Goal: Task Accomplishment & Management: Use online tool/utility

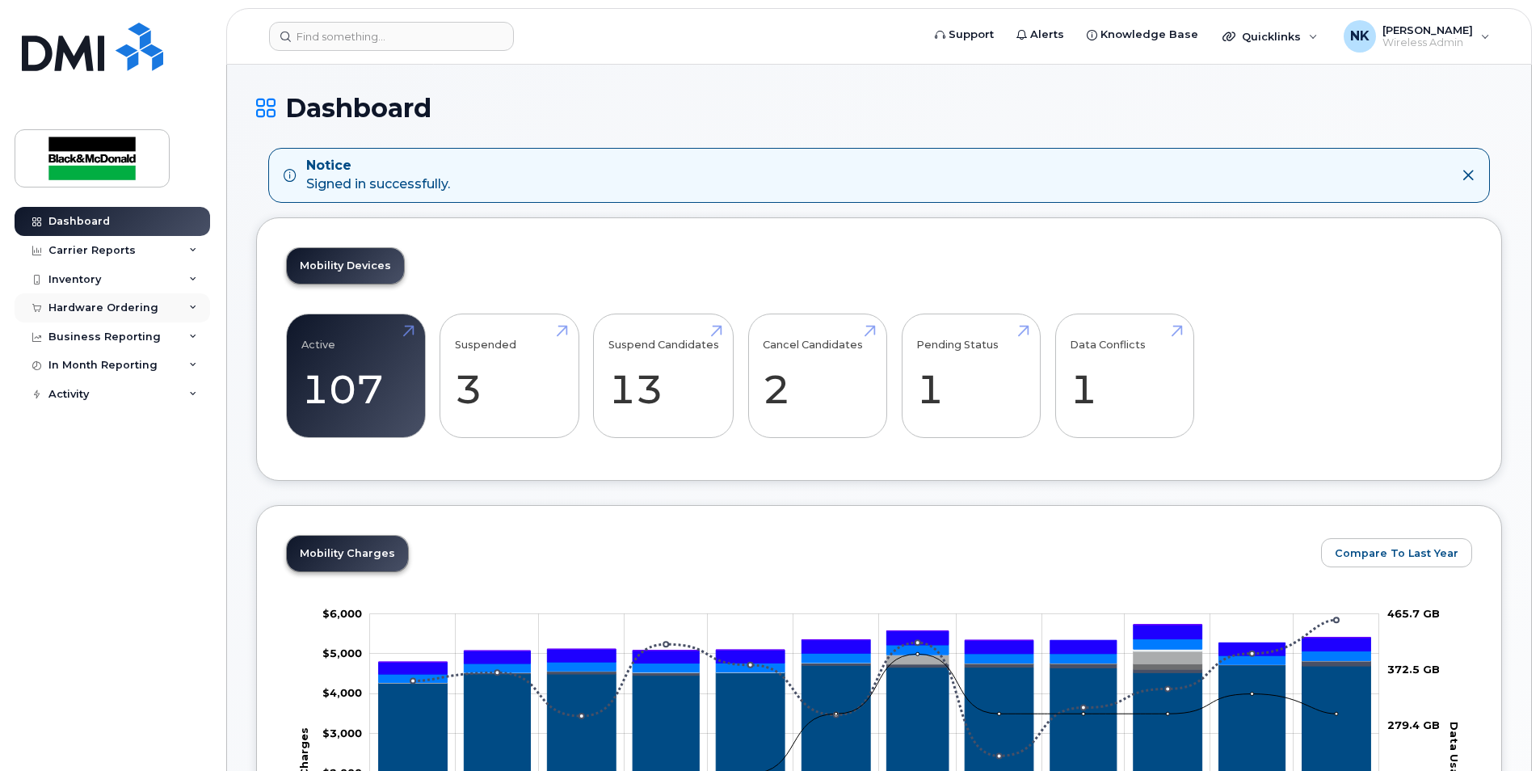
click at [92, 309] on div "Hardware Ordering" at bounding box center [103, 307] width 110 height 13
click at [82, 269] on div "Inventory" at bounding box center [112, 279] width 195 height 29
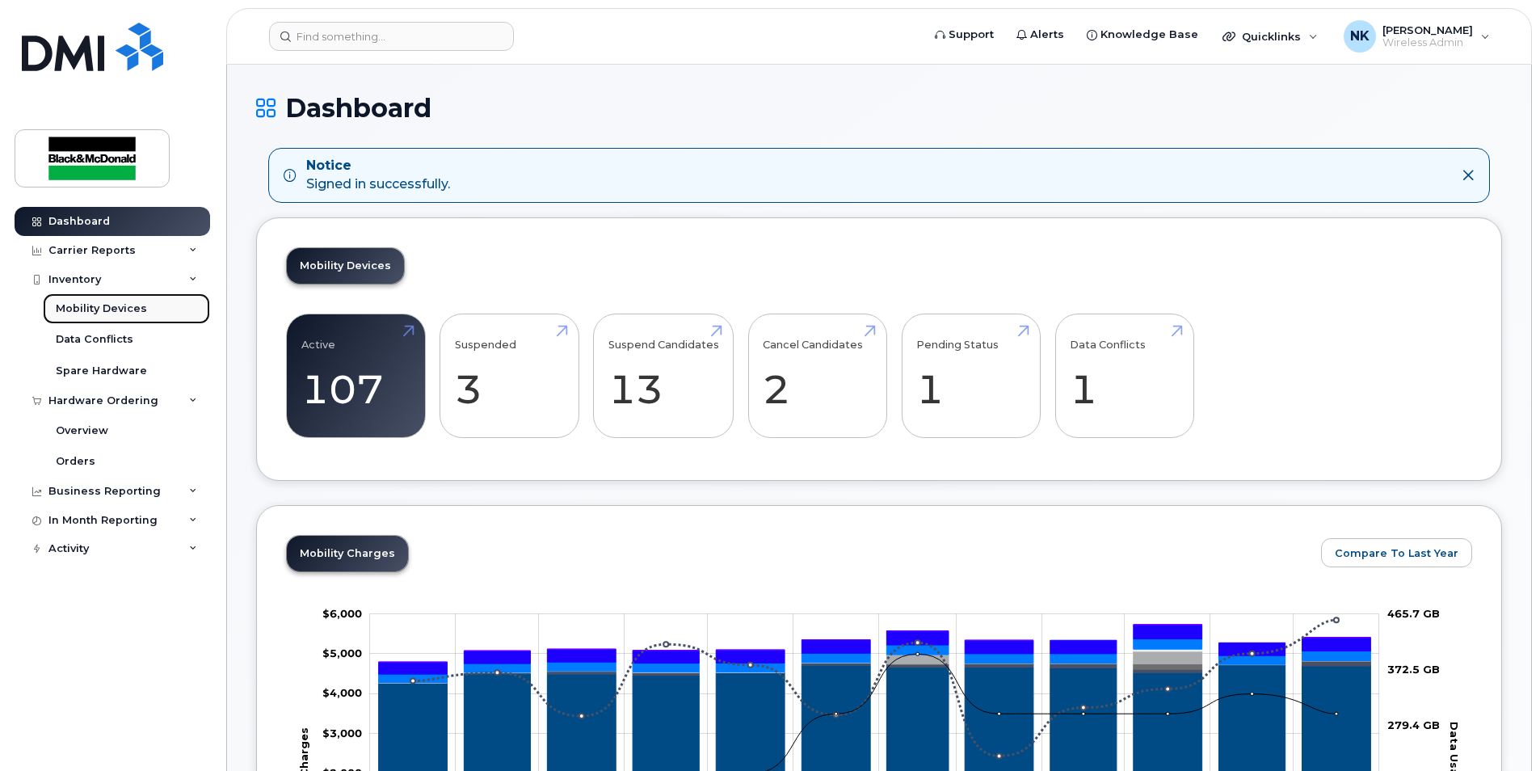
click at [99, 314] on div "Mobility Devices" at bounding box center [101, 308] width 91 height 15
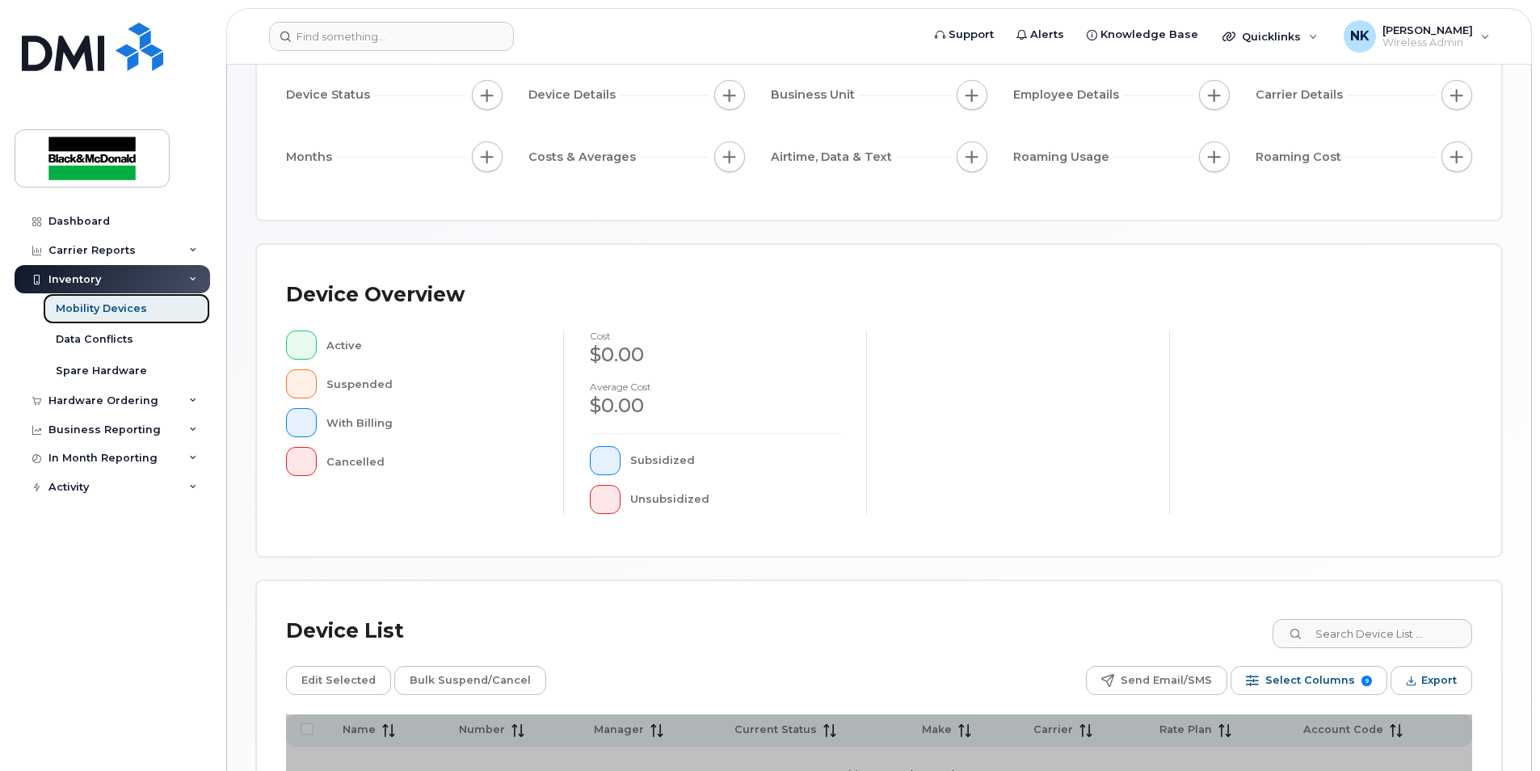
scroll to position [342, 0]
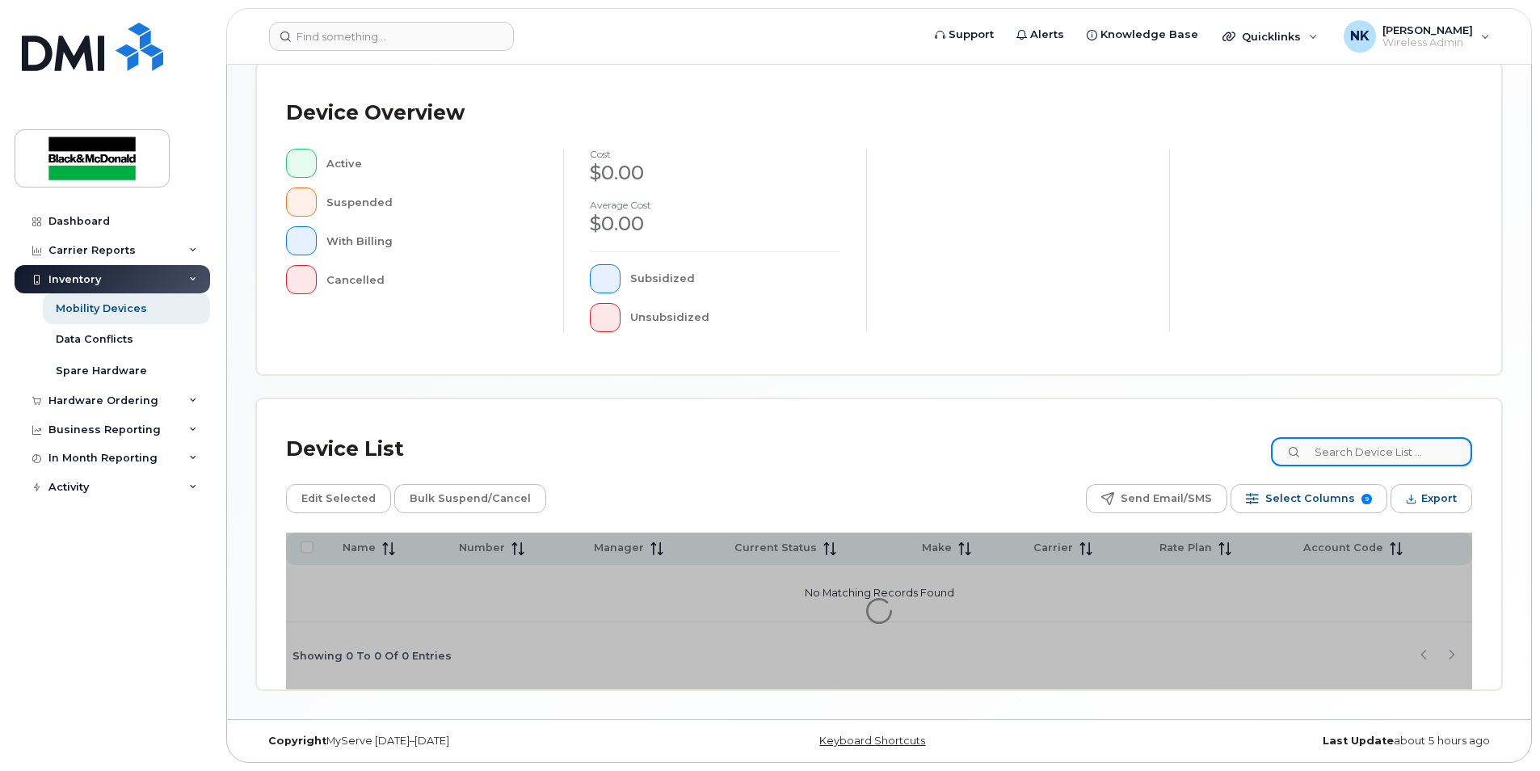
click at [1360, 446] on input at bounding box center [1371, 451] width 201 height 29
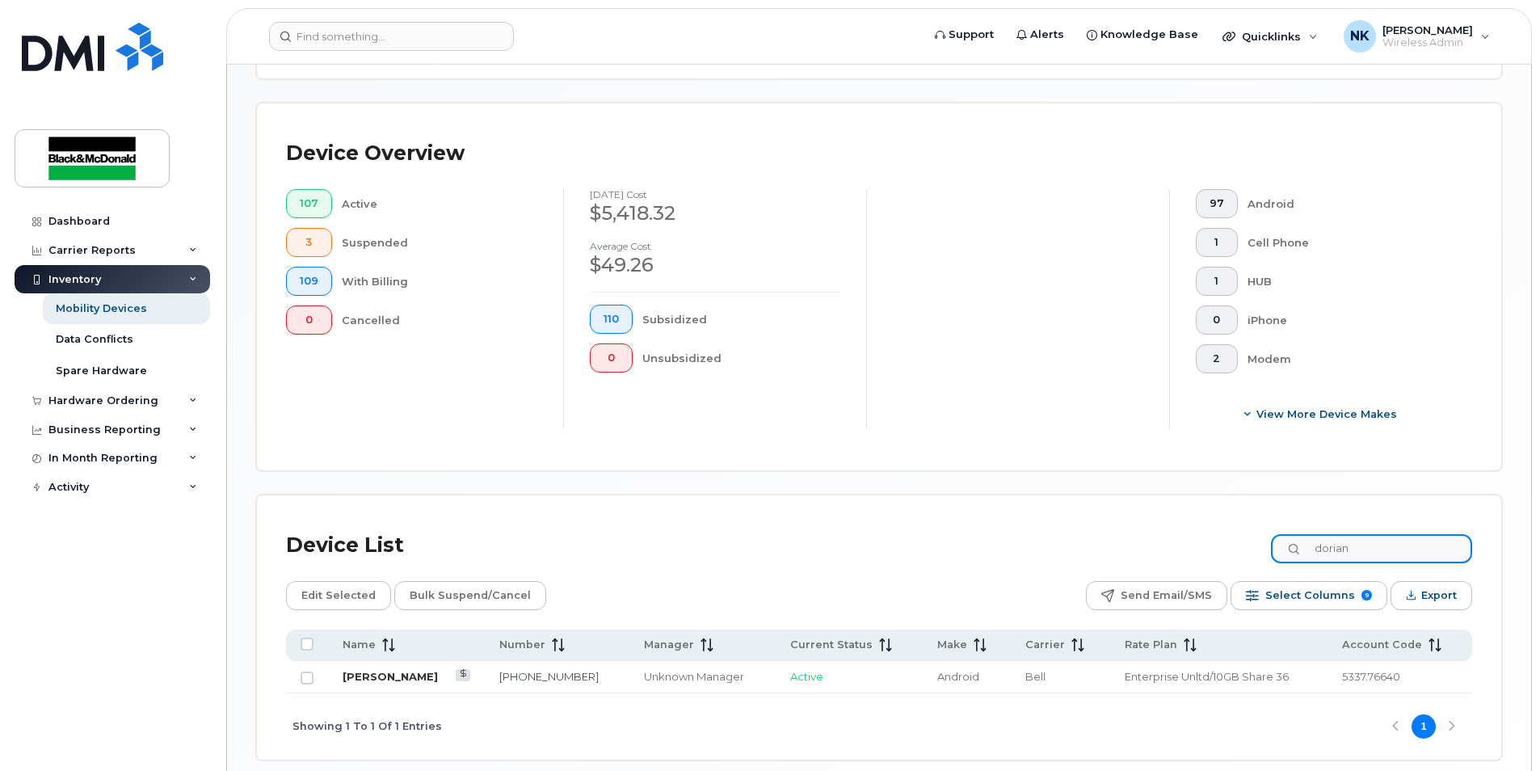
type input "dorian"
click at [378, 676] on link "[PERSON_NAME]" at bounding box center [390, 676] width 95 height 13
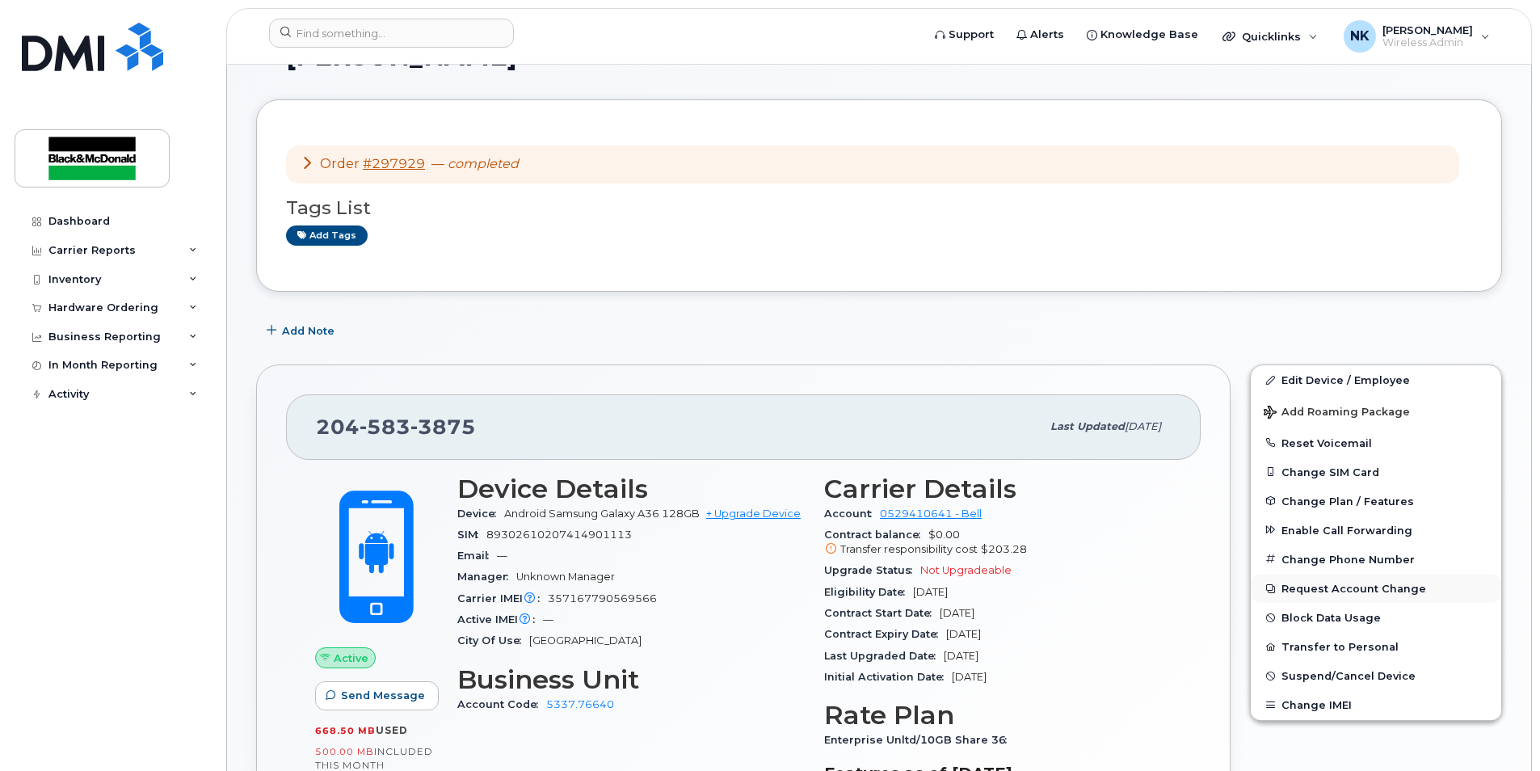
scroll to position [81, 0]
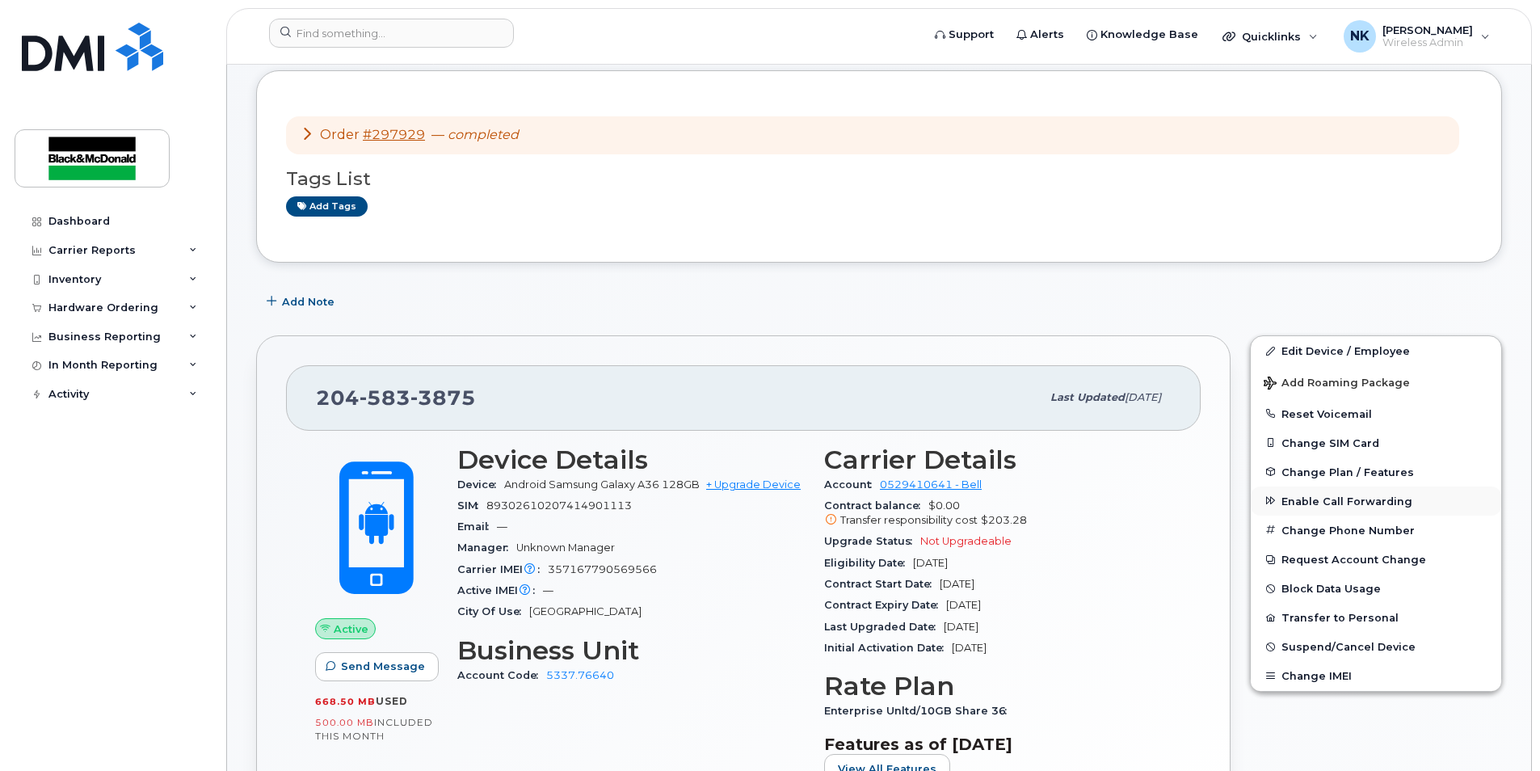
click at [1383, 505] on span "Enable Call Forwarding" at bounding box center [1346, 500] width 131 height 12
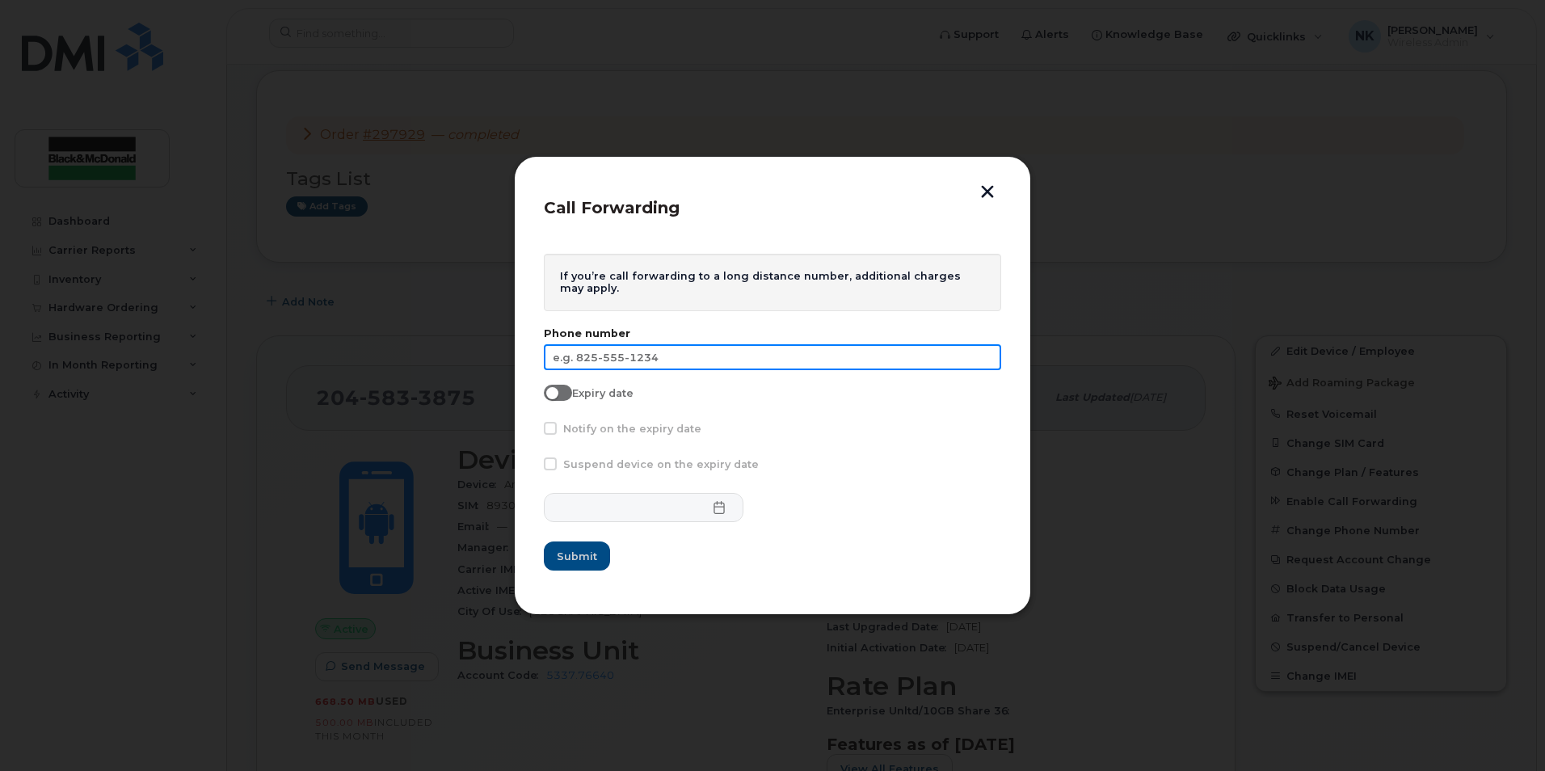
click at [650, 361] on input "text" at bounding box center [772, 357] width 457 height 26
type input "[PHONE_NUMBER]"
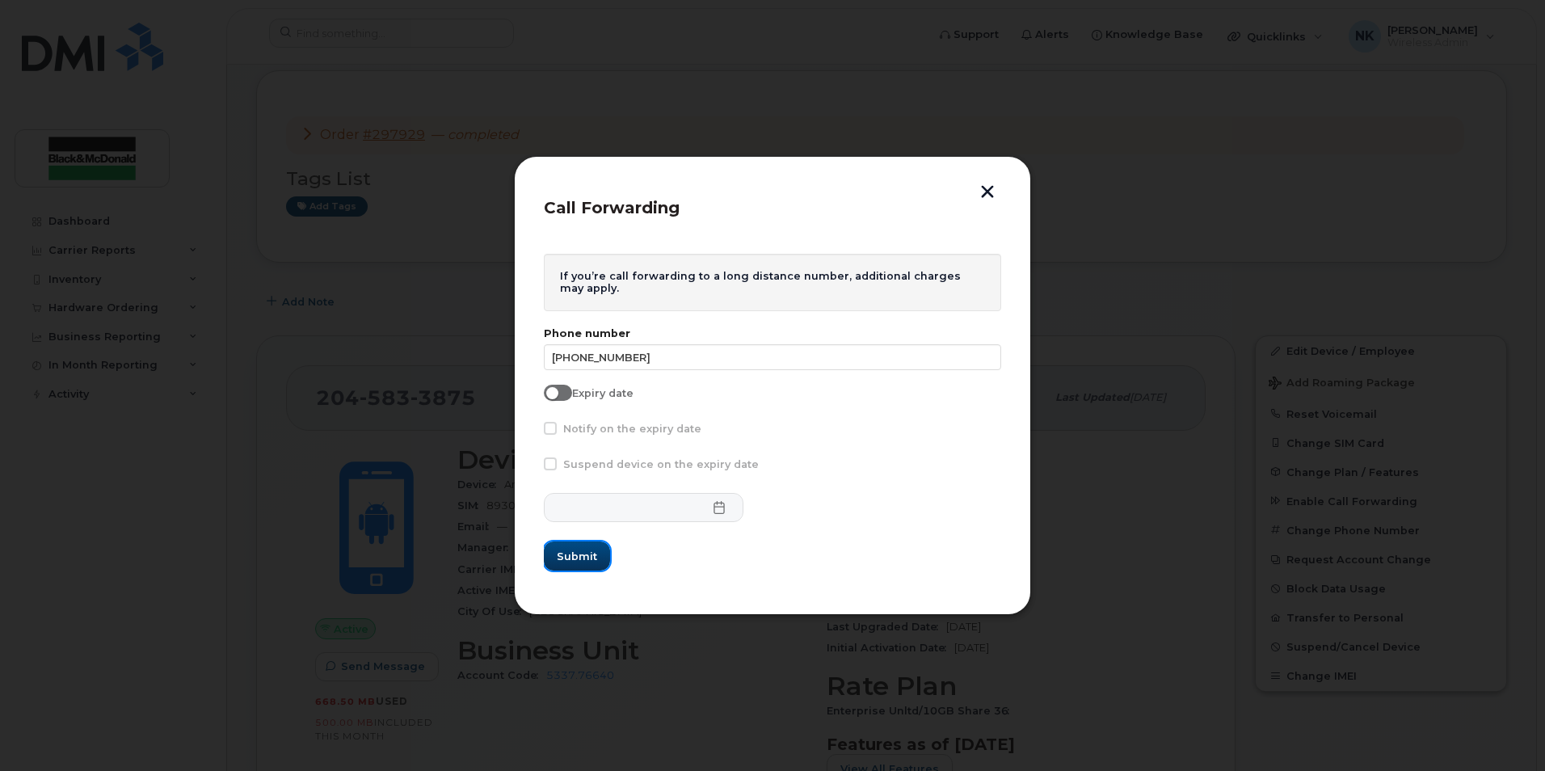
click at [567, 553] on span "Submit" at bounding box center [577, 555] width 40 height 15
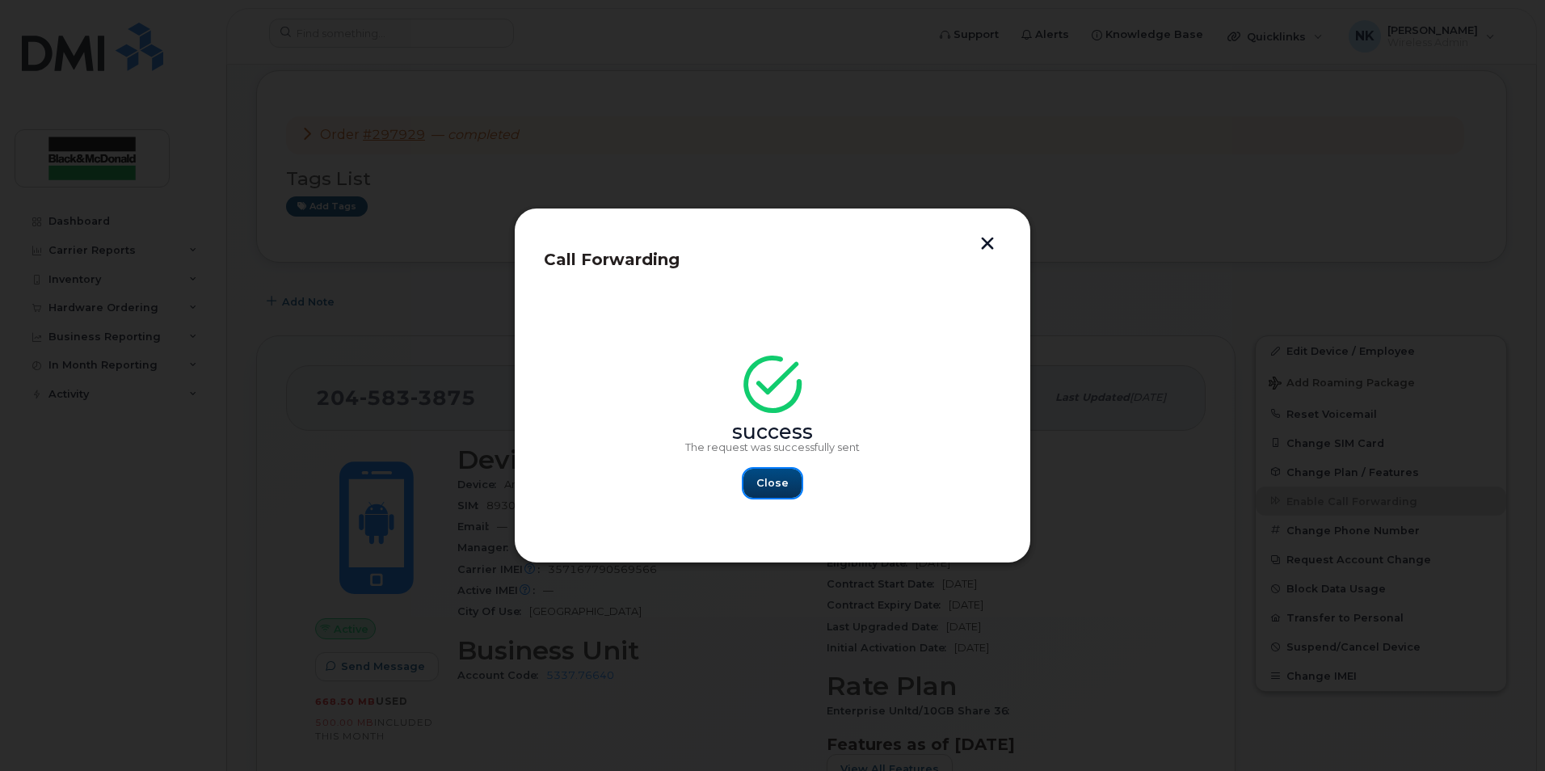
click at [783, 489] on span "Close" at bounding box center [772, 482] width 32 height 15
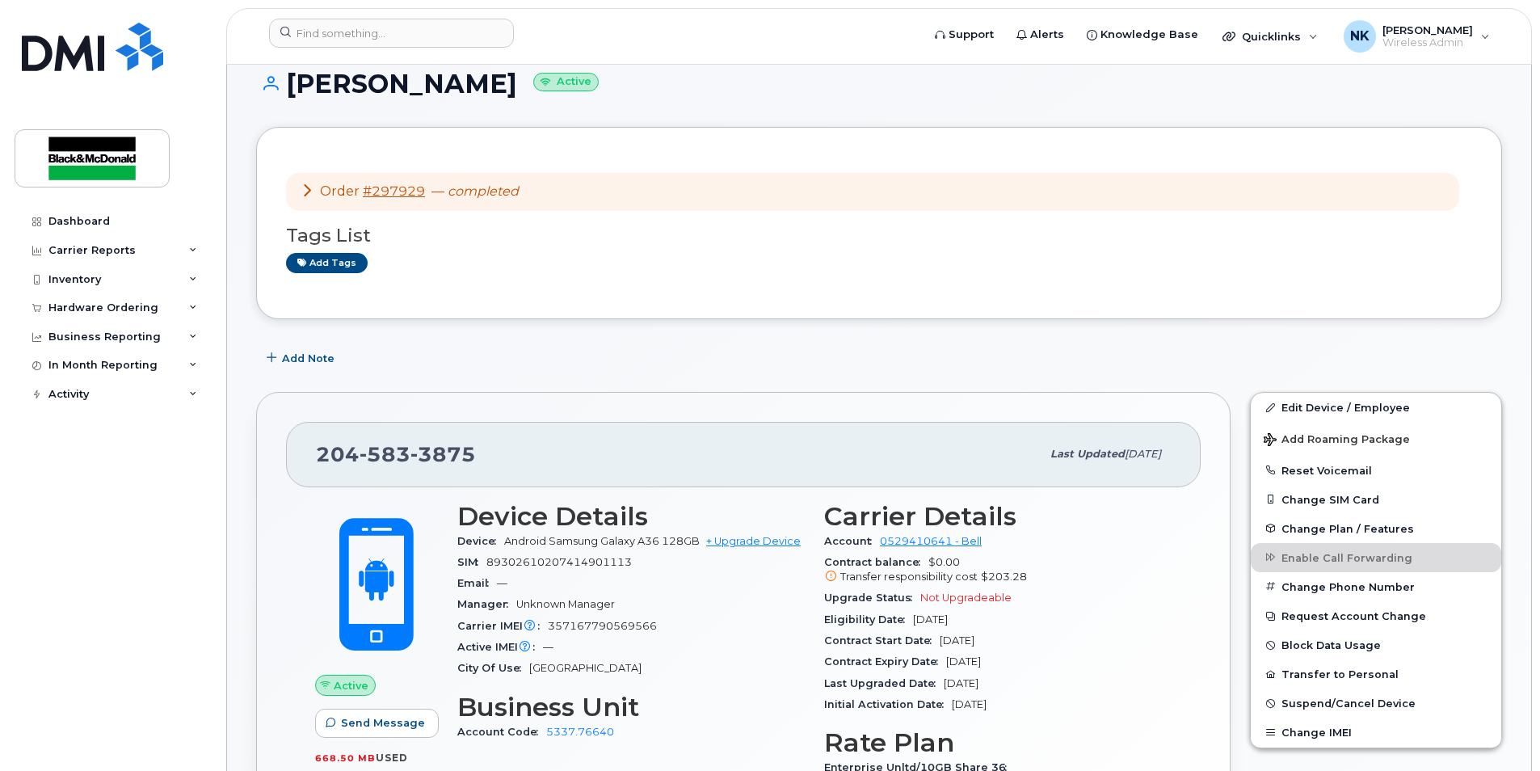
scroll to position [0, 0]
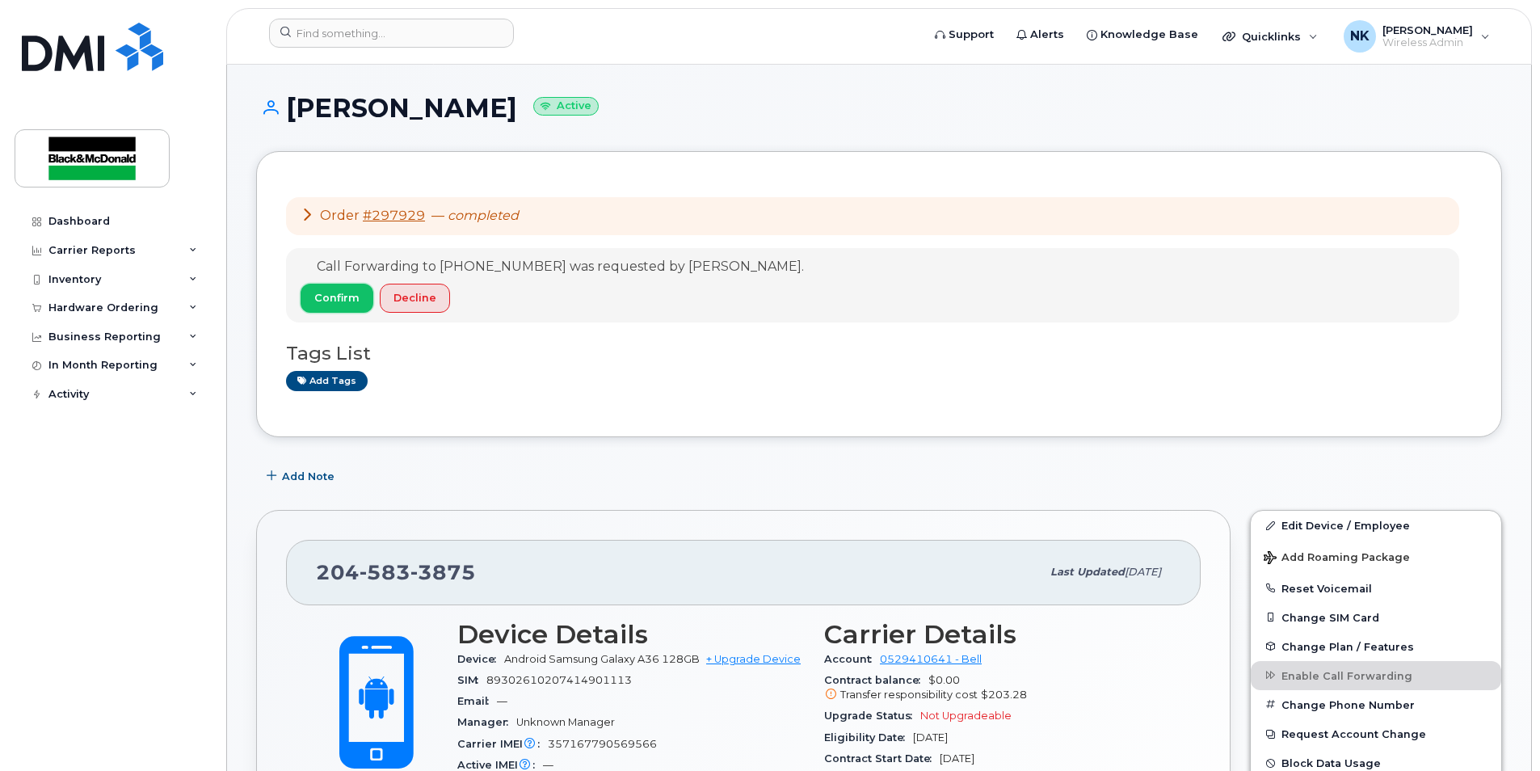
click at [343, 290] on span "Confirm" at bounding box center [336, 297] width 45 height 15
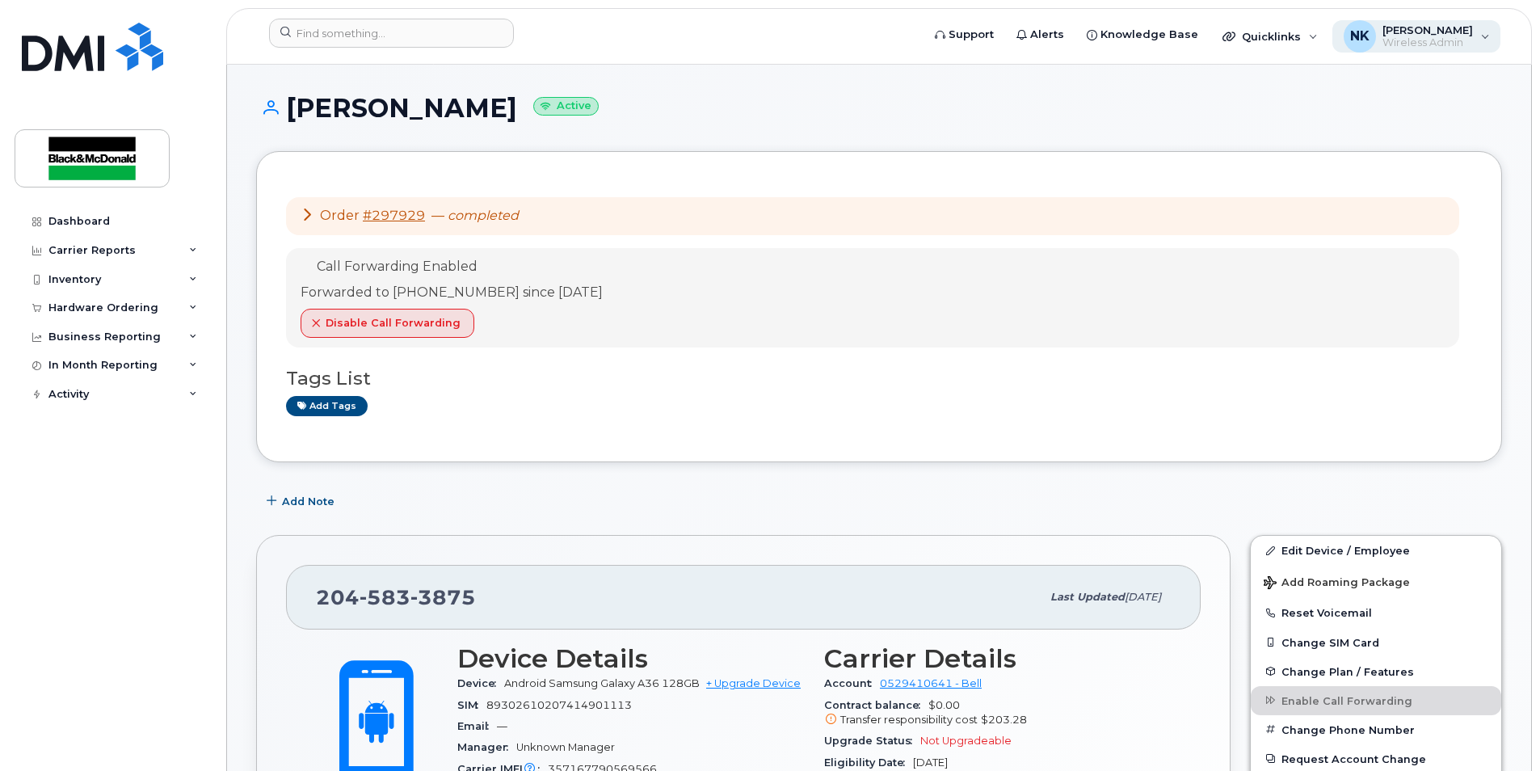
click at [1417, 31] on span "[PERSON_NAME]" at bounding box center [1427, 29] width 90 height 13
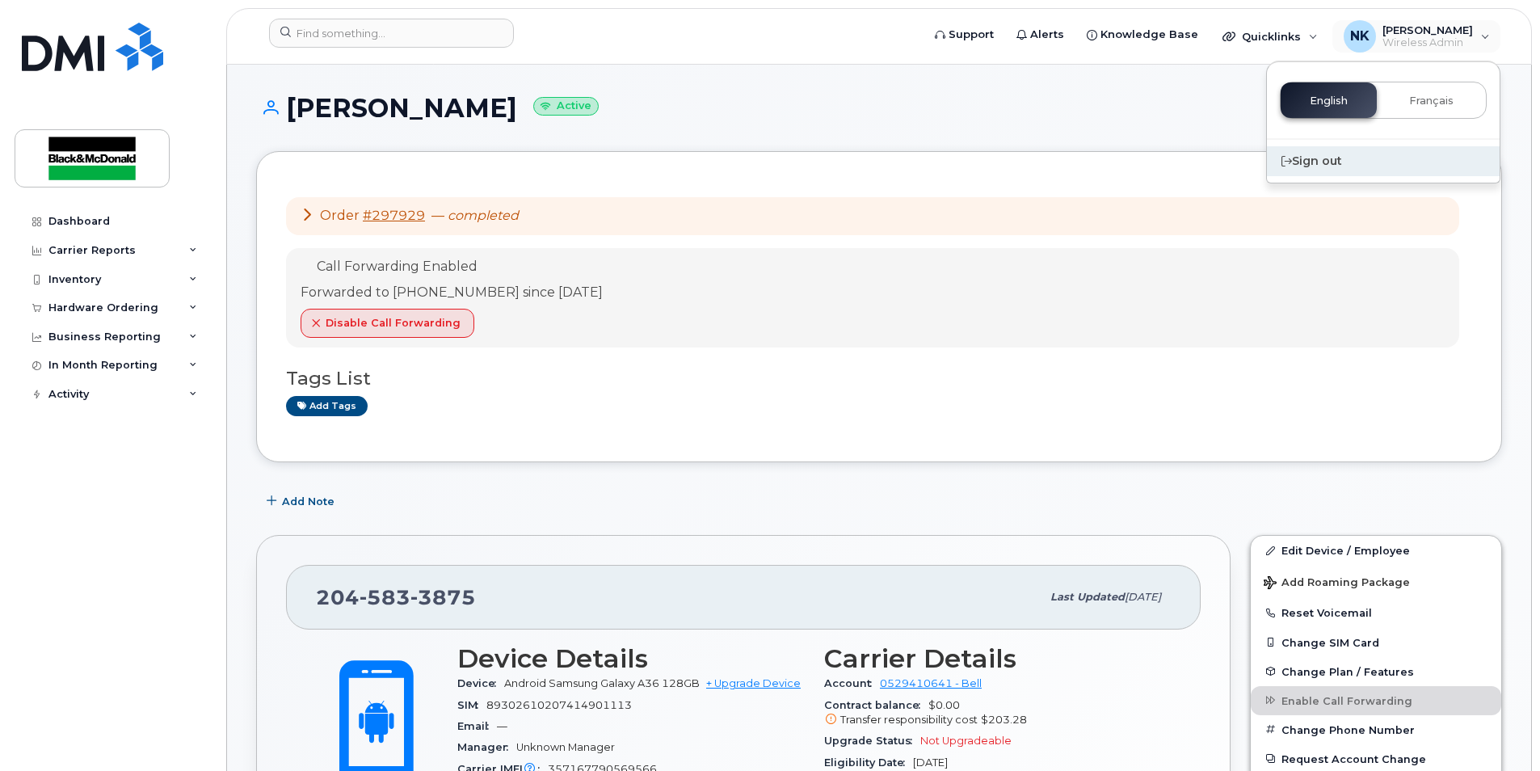
click at [1305, 163] on div "Sign out" at bounding box center [1383, 161] width 233 height 30
